Goal: Task Accomplishment & Management: Manage account settings

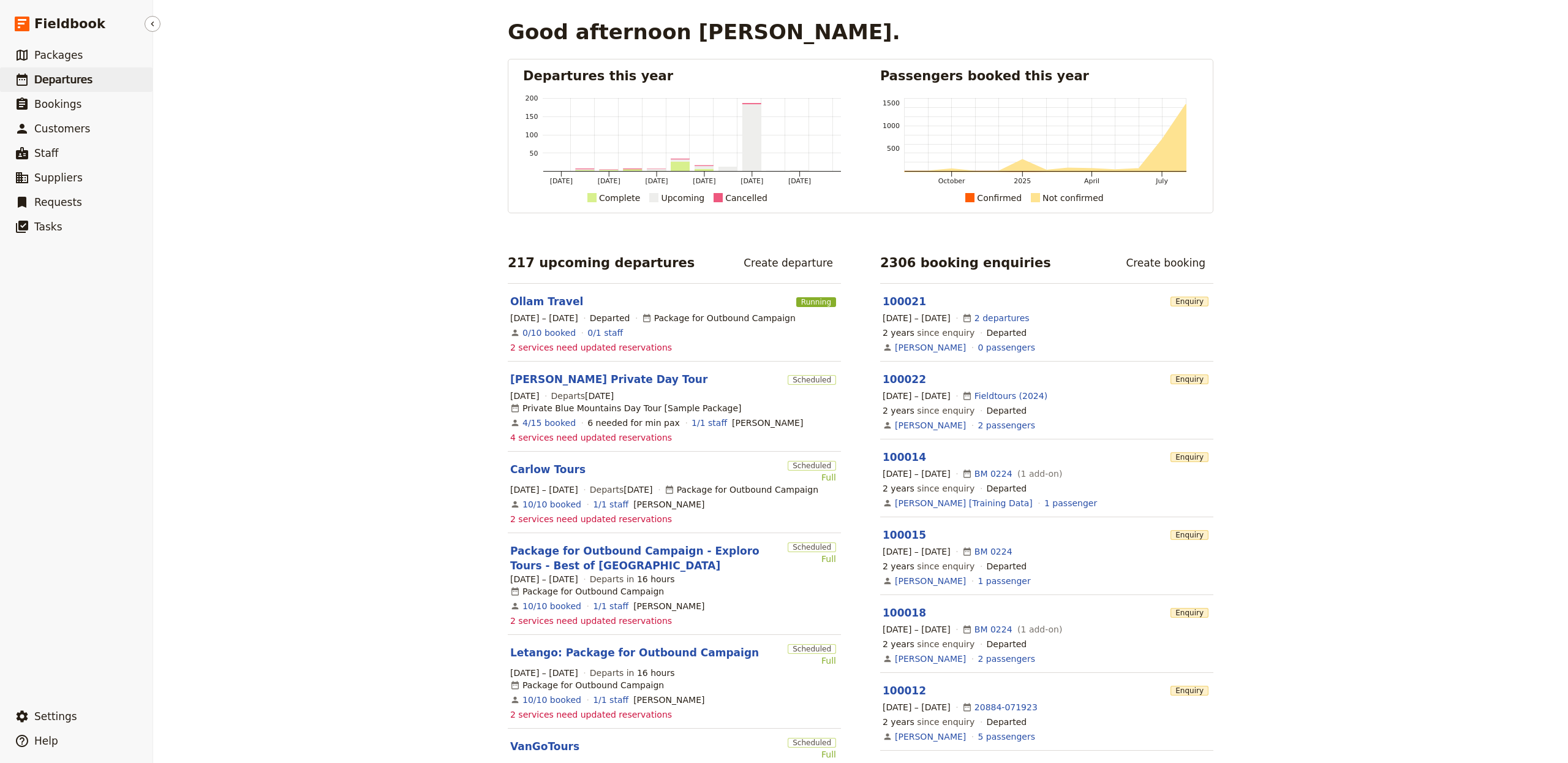
click at [69, 74] on span "Departures" at bounding box center [63, 79] width 58 height 12
select select "CREATED_AT"
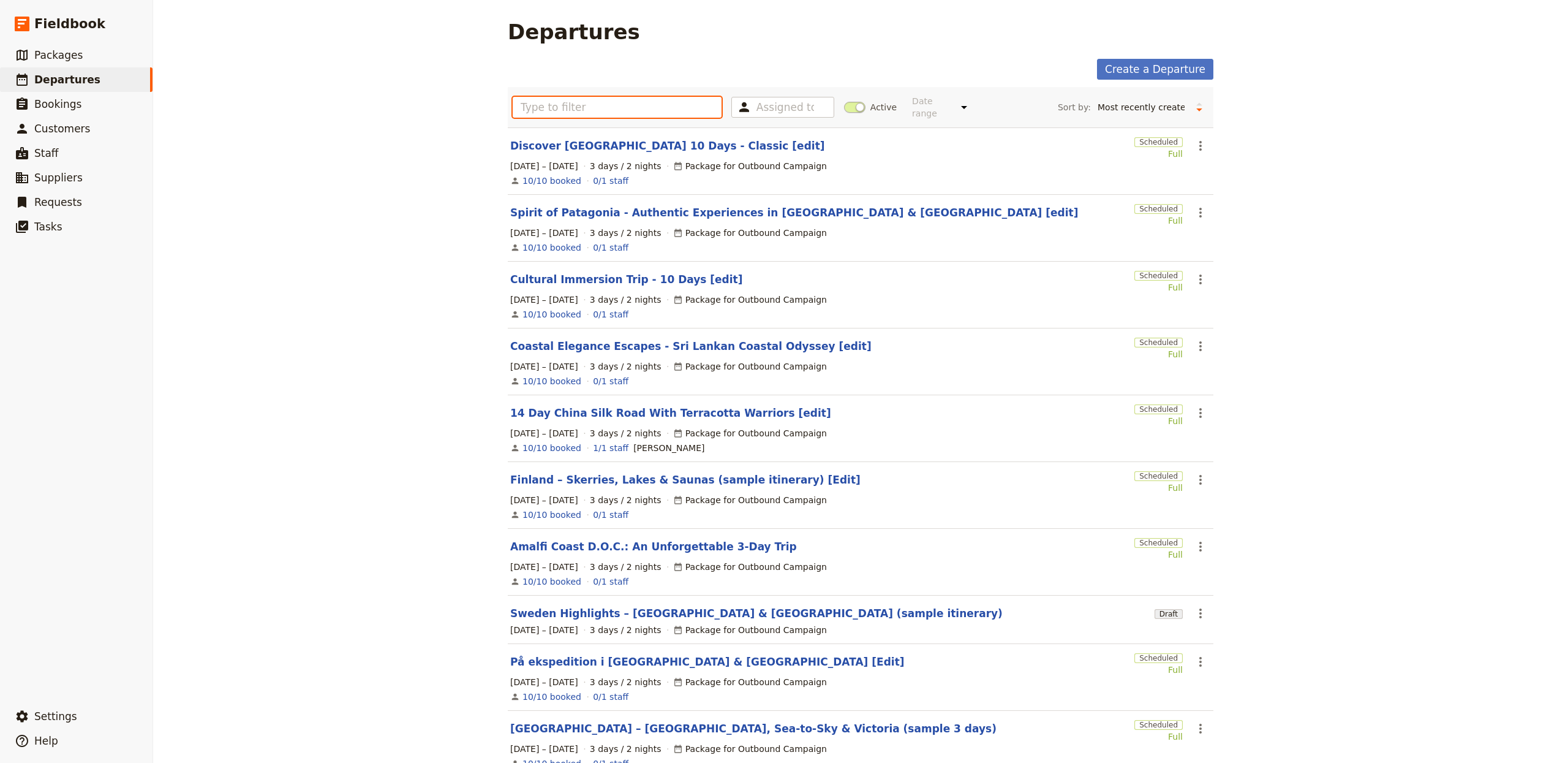
click at [640, 105] on input "text" at bounding box center [617, 107] width 209 height 21
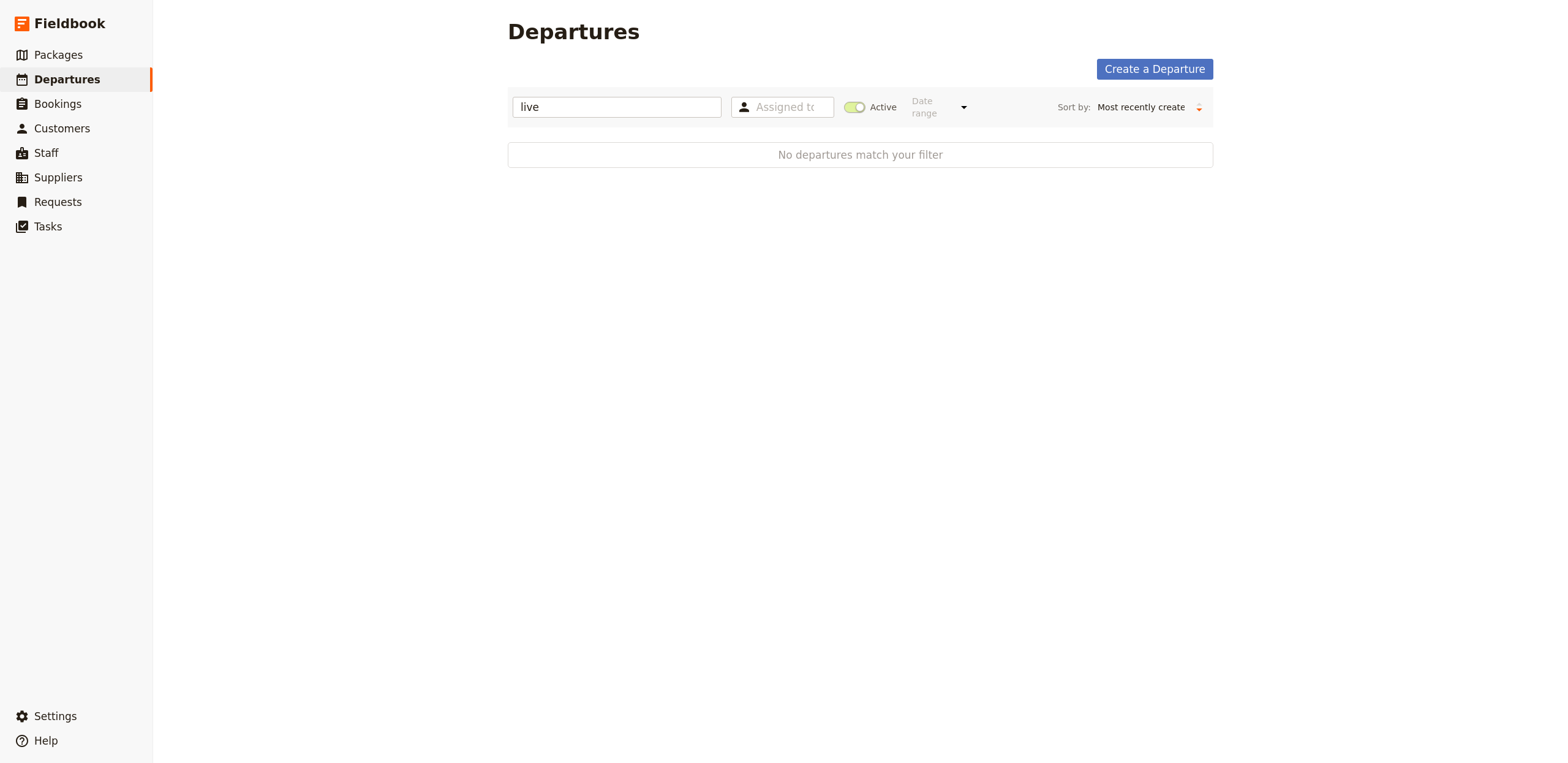
click at [844, 107] on span at bounding box center [854, 107] width 21 height 11
click at [844, 101] on input "Active" at bounding box center [844, 101] width 0 height 0
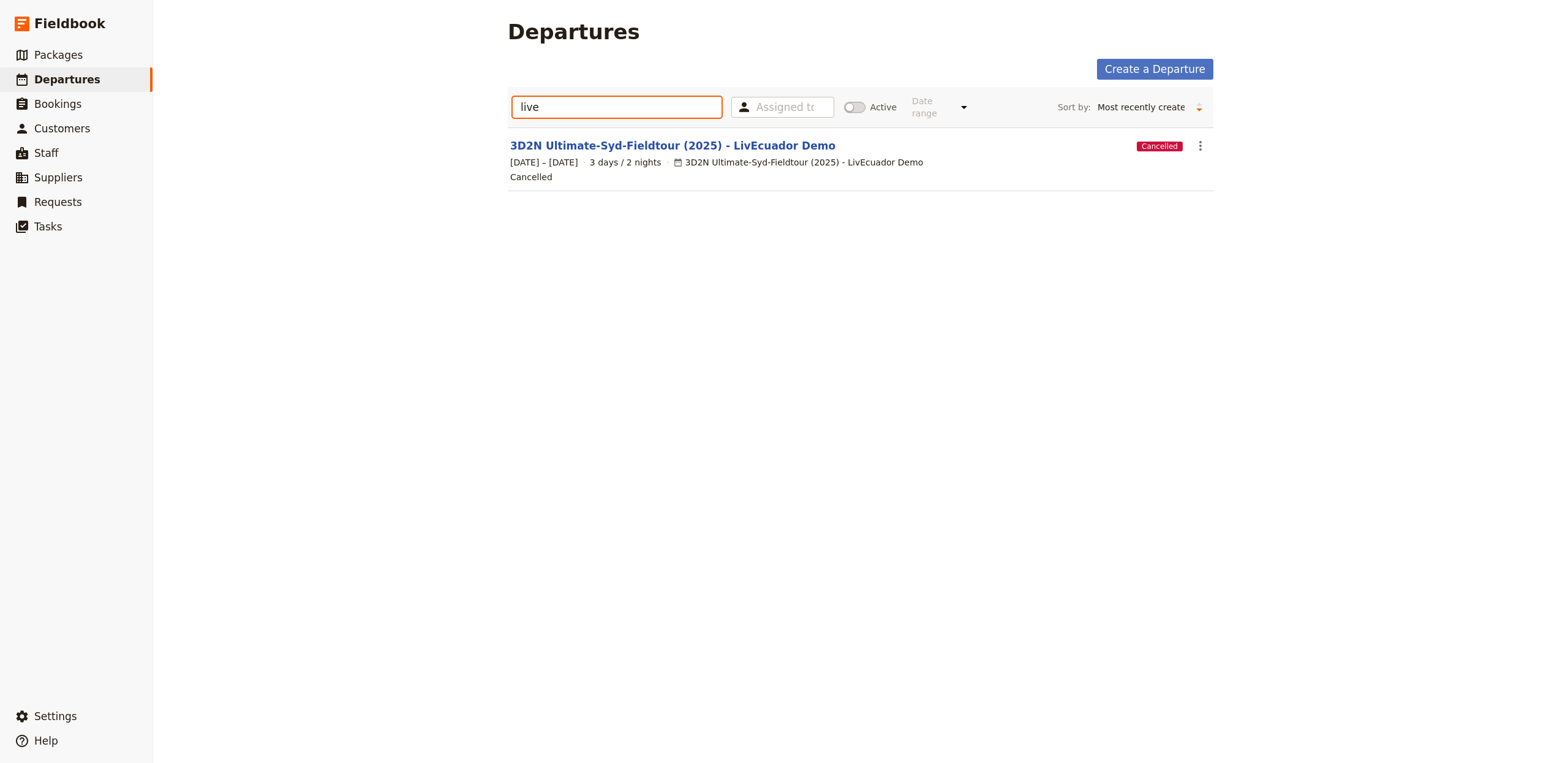
click at [643, 104] on input "live" at bounding box center [617, 107] width 209 height 21
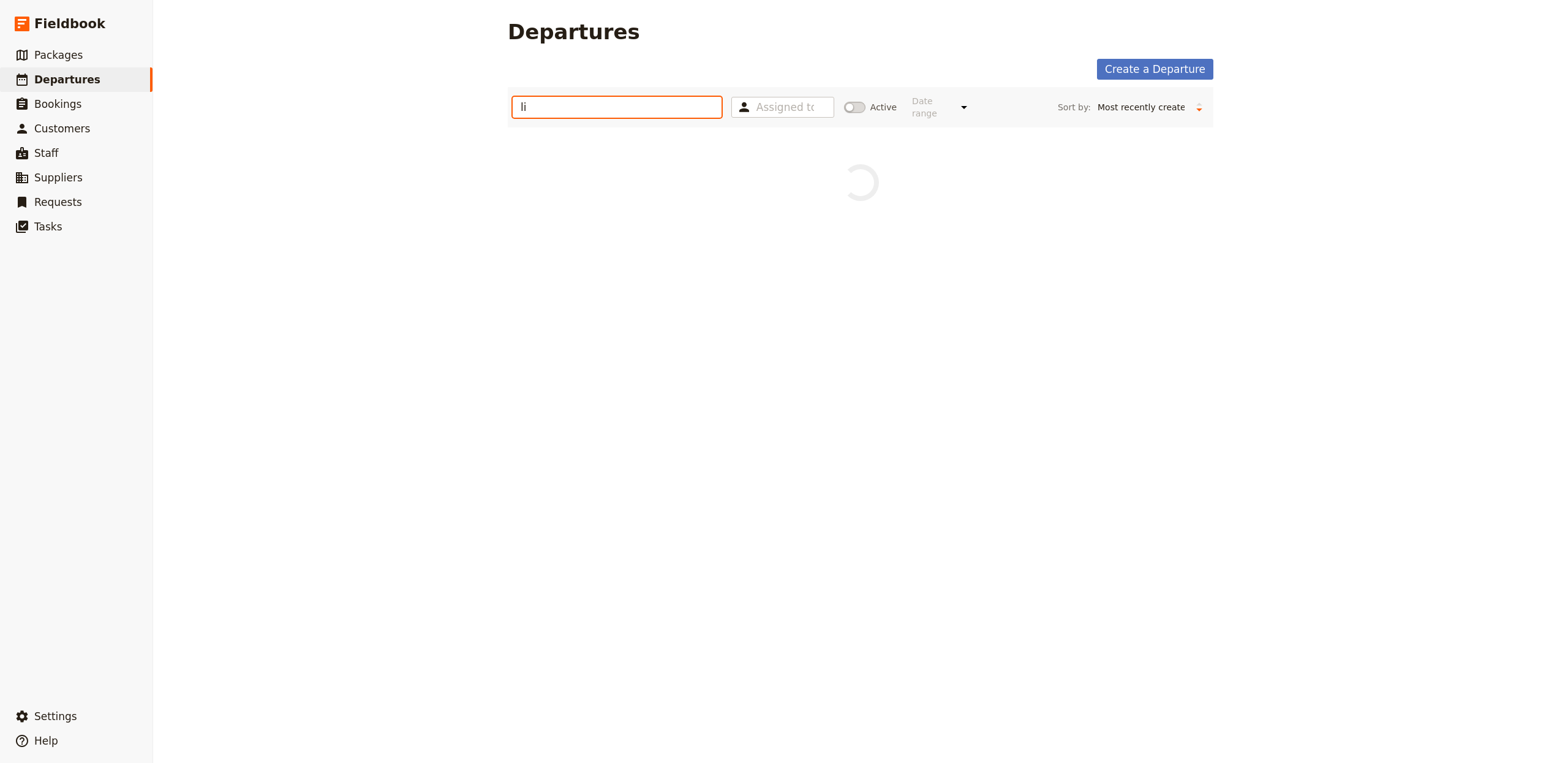
type input "l"
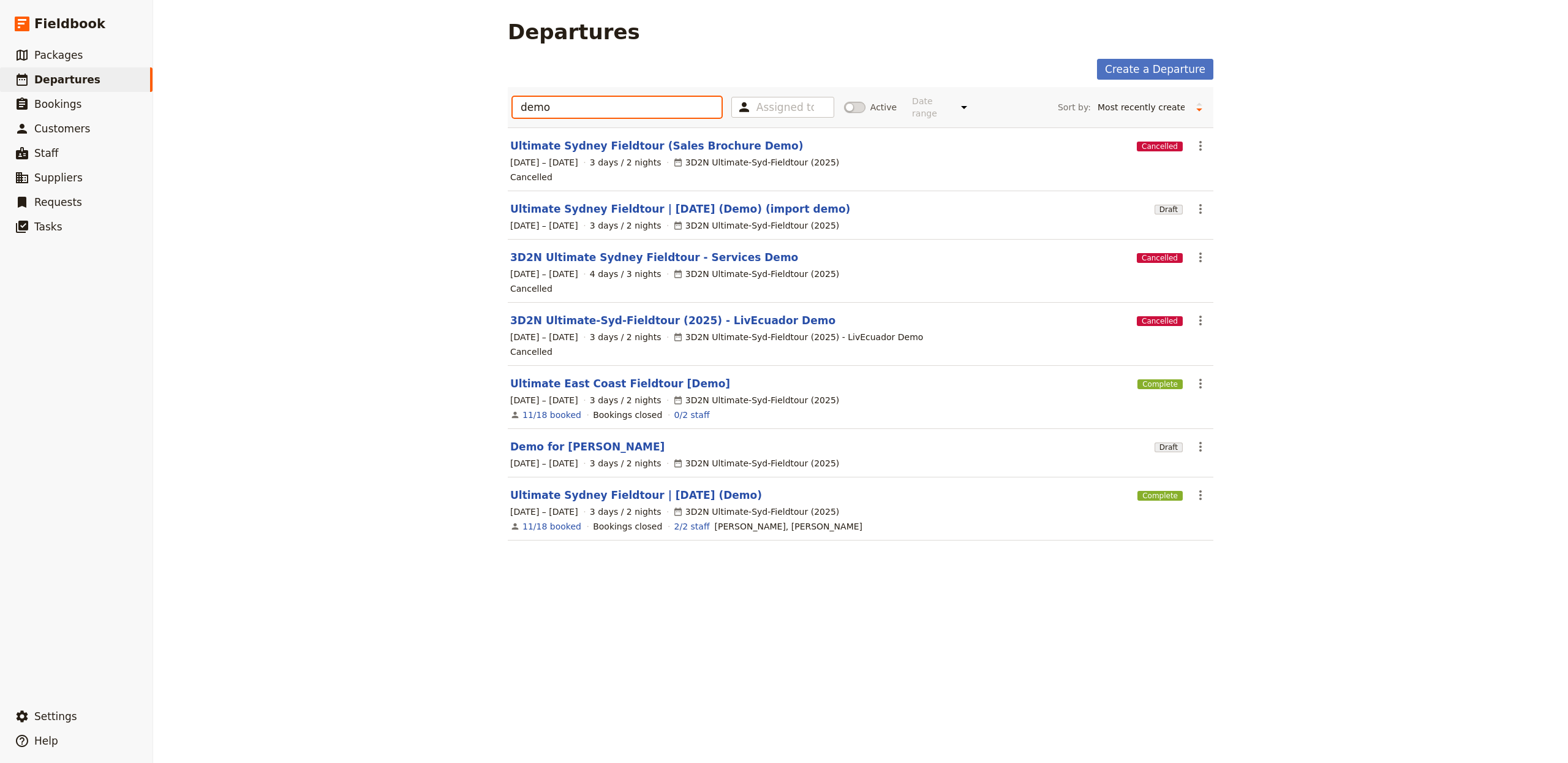
type input "demo"
drag, startPoint x: 90, startPoint y: 715, endPoint x: 135, endPoint y: 711, distance: 45.2
click at [90, 715] on button "​ Settings" at bounding box center [76, 716] width 153 height 25
click at [240, 715] on span "Sign out" at bounding box center [220, 717] width 112 height 12
